Goal: Find specific page/section: Find specific page/section

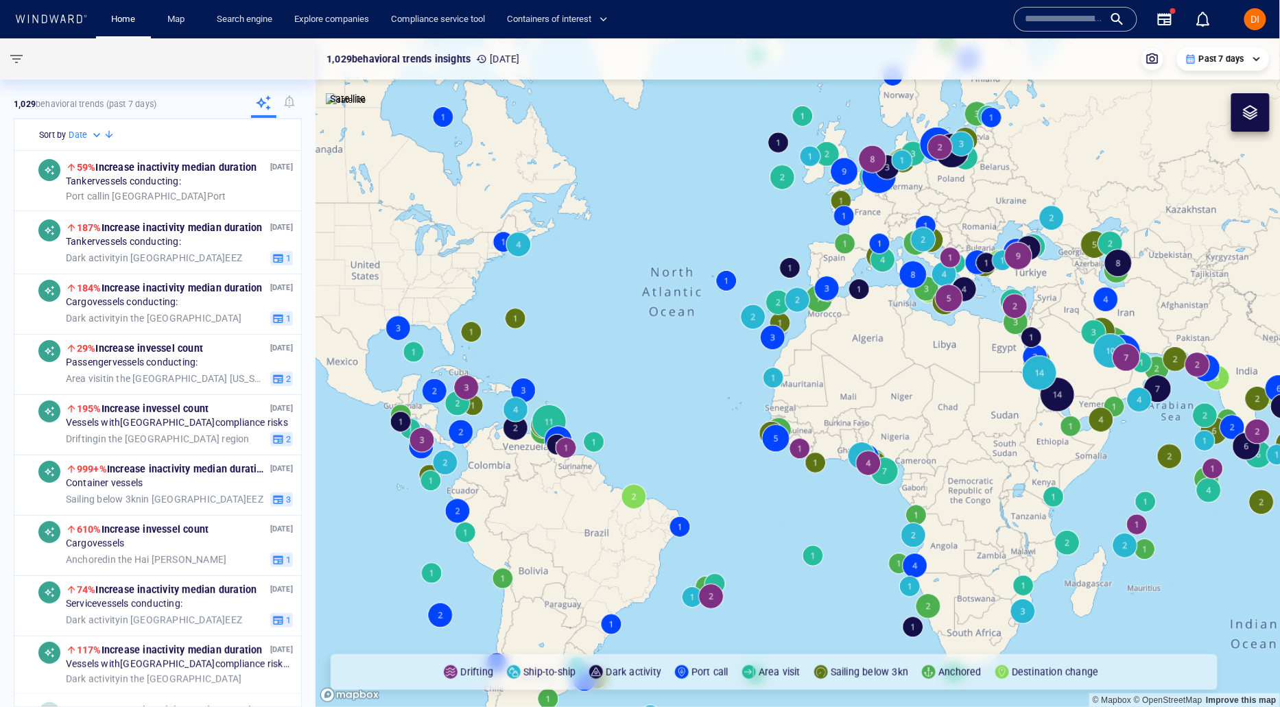
click at [1046, 14] on input "text" at bounding box center [1064, 19] width 78 height 21
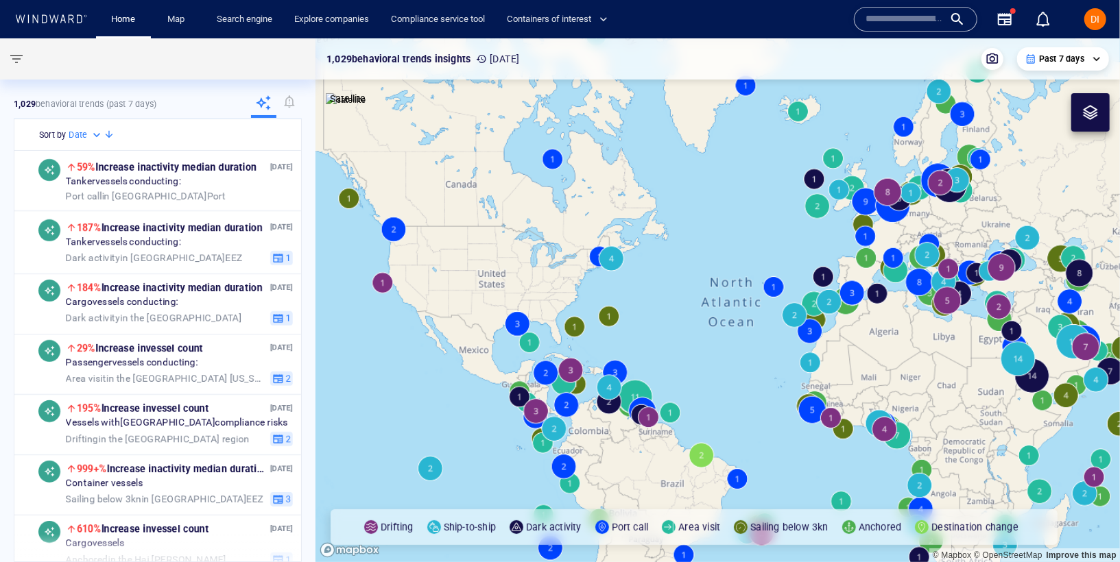
click at [885, 19] on input "text" at bounding box center [904, 19] width 78 height 21
